Goal: Unclear

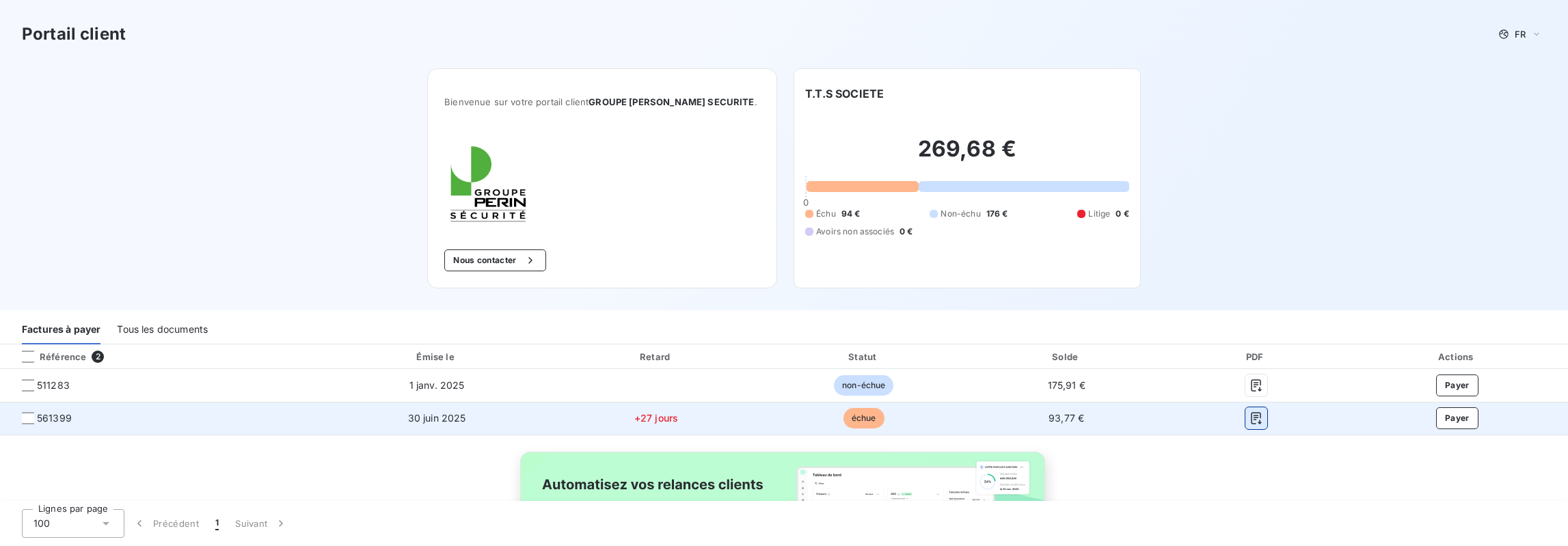
click at [1250, 415] on icon "button" at bounding box center [1255, 418] width 10 height 12
